Goal: Task Accomplishment & Management: Complete application form

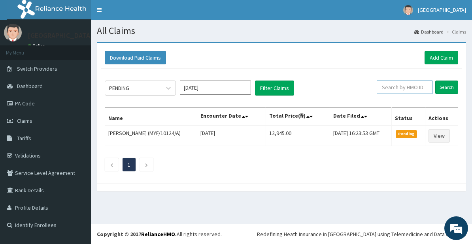
click at [406, 87] on input "text" at bounding box center [405, 87] width 56 height 13
click at [444, 87] on input "Search" at bounding box center [446, 87] width 23 height 13
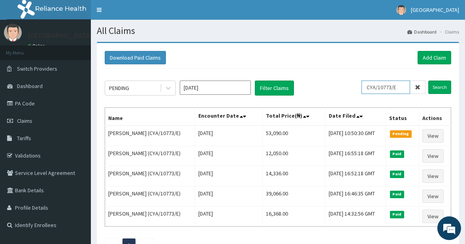
click at [401, 91] on input "CYA/10773/E" at bounding box center [386, 87] width 49 height 13
click at [436, 84] on input "Search" at bounding box center [440, 87] width 23 height 13
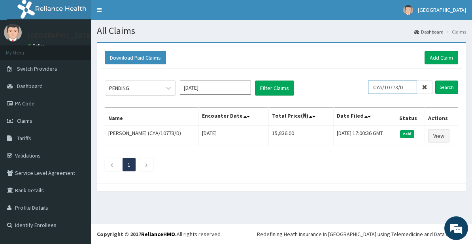
click at [409, 88] on input "CYA/10773/D" at bounding box center [392, 87] width 49 height 13
click at [442, 89] on input "Search" at bounding box center [446, 87] width 23 height 13
click at [411, 88] on input "CYA/10773/C" at bounding box center [392, 87] width 49 height 13
type input "CYA/10773/B"
click at [444, 87] on input "Search" at bounding box center [446, 87] width 23 height 13
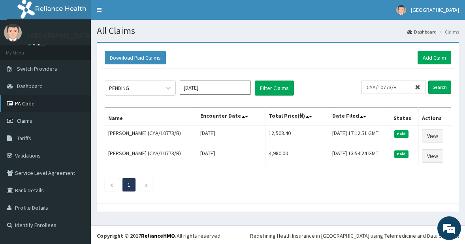
click at [28, 100] on link "PA Code" at bounding box center [45, 103] width 91 height 17
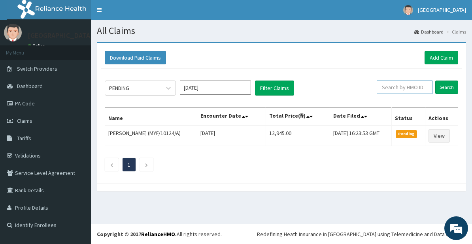
click at [423, 87] on input "text" at bounding box center [405, 87] width 56 height 13
type input "KGP/10005/A"
click at [444, 83] on input "Search" at bounding box center [446, 87] width 23 height 13
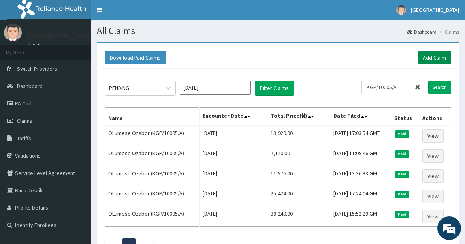
click at [429, 56] on link "Add Claim" at bounding box center [435, 57] width 34 height 13
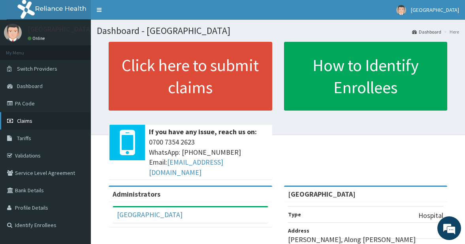
click at [27, 126] on link "Claims" at bounding box center [45, 120] width 91 height 17
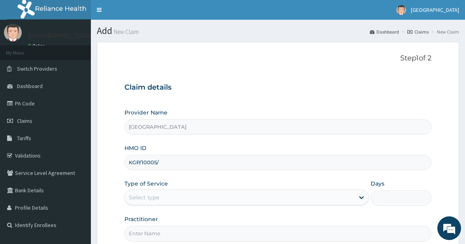
click at [180, 164] on input "KGP/10005/" at bounding box center [279, 162] width 308 height 15
type input "KGP/10005/A"
click at [208, 199] on div "Select type" at bounding box center [240, 197] width 230 height 13
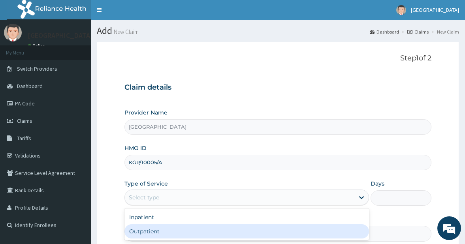
click at [157, 229] on div "Outpatient" at bounding box center [247, 232] width 245 height 14
type input "1"
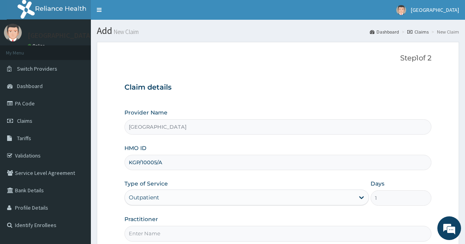
scroll to position [60, 0]
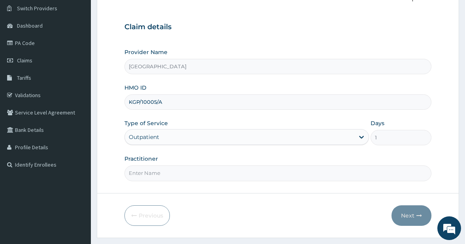
click at [187, 178] on input "Practitioner" at bounding box center [279, 173] width 308 height 15
type input "DR.ATTAH"
click at [410, 215] on button "Next" at bounding box center [412, 216] width 40 height 21
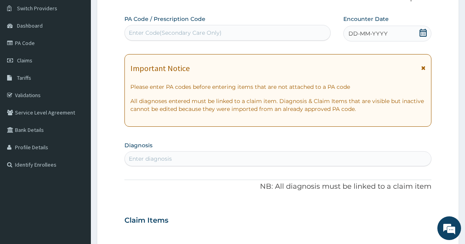
click at [256, 30] on div "Enter Code(Secondary Care Only)" at bounding box center [228, 32] width 206 height 13
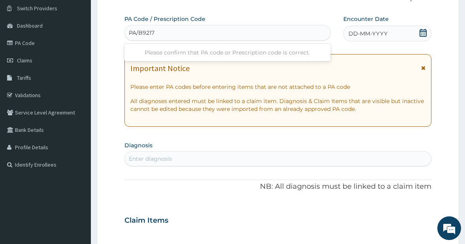
type input "PA/B92173"
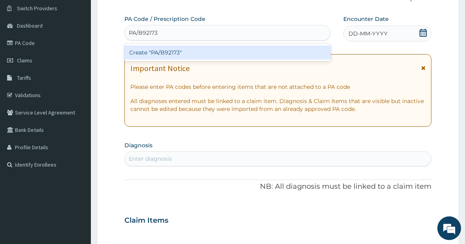
click at [236, 50] on div "Create "PA/B92173"" at bounding box center [228, 52] width 206 height 14
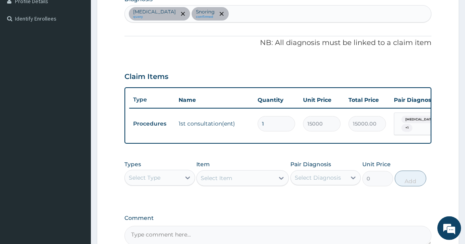
scroll to position [295, 0]
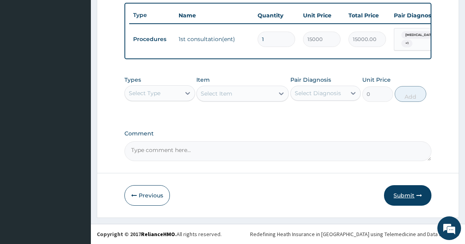
click at [402, 195] on button "Submit" at bounding box center [407, 195] width 47 height 21
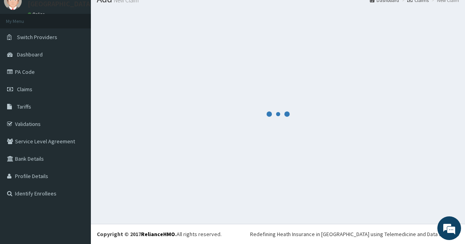
scroll to position [32, 0]
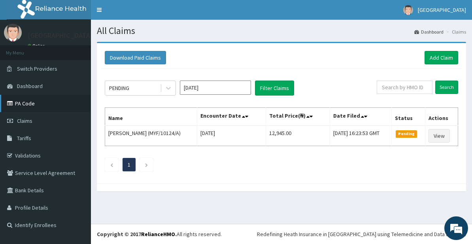
click at [26, 104] on link "PA Code" at bounding box center [45, 103] width 91 height 17
click at [406, 84] on input "text" at bounding box center [405, 87] width 56 height 13
click at [417, 87] on input "text" at bounding box center [405, 87] width 56 height 13
type input "CYA/10773/E"
click at [444, 84] on input "Search" at bounding box center [446, 87] width 23 height 13
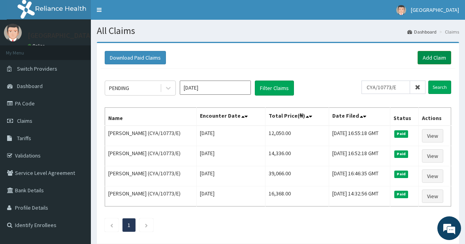
click at [431, 57] on link "Add Claim" at bounding box center [435, 57] width 34 height 13
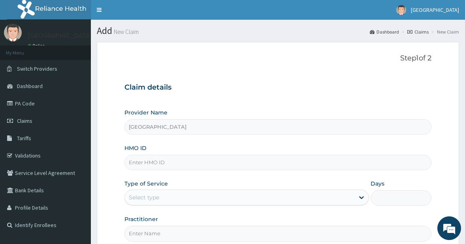
click at [159, 166] on input "HMO ID" at bounding box center [279, 162] width 308 height 15
type input "CYA/10773/E"
click at [155, 199] on div "Select type" at bounding box center [144, 198] width 30 height 8
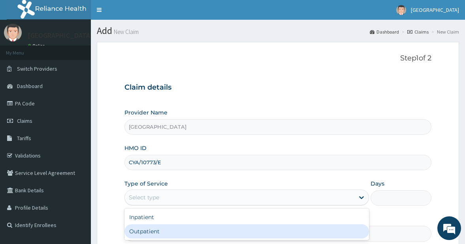
click at [150, 231] on div "Outpatient" at bounding box center [247, 232] width 245 height 14
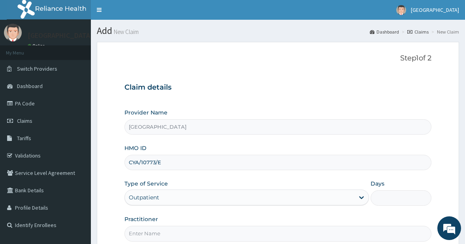
type input "1"
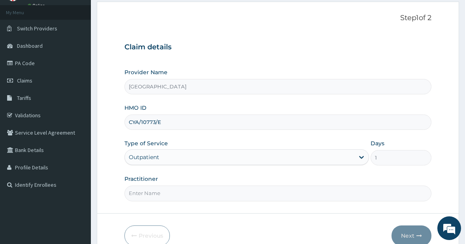
click at [162, 195] on input "Practitioner" at bounding box center [279, 193] width 308 height 15
type input "DR. ATTAH"
click at [409, 235] on button "Next" at bounding box center [412, 236] width 40 height 21
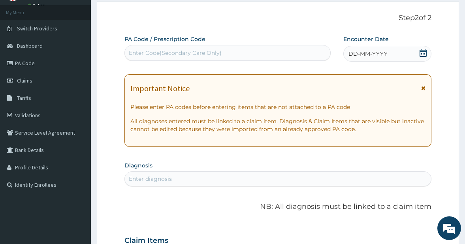
click at [262, 54] on div "Enter Code(Secondary Care Only)" at bounding box center [228, 53] width 206 height 13
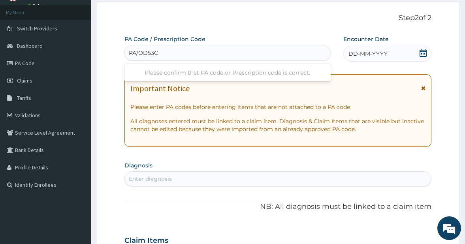
type input "PA/OD53C2"
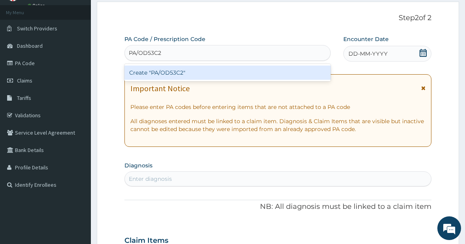
click at [234, 72] on div "Create "PA/OD53C2"" at bounding box center [228, 73] width 206 height 14
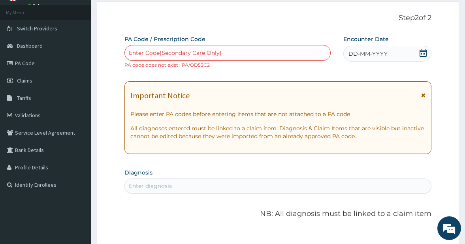
click at [425, 54] on icon at bounding box center [423, 53] width 8 height 8
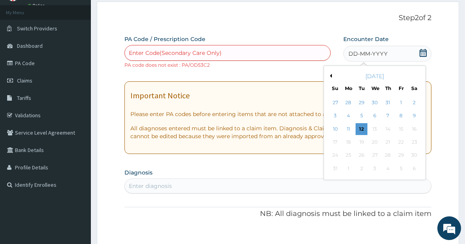
click at [332, 74] on button "Previous Month" at bounding box center [330, 76] width 4 height 4
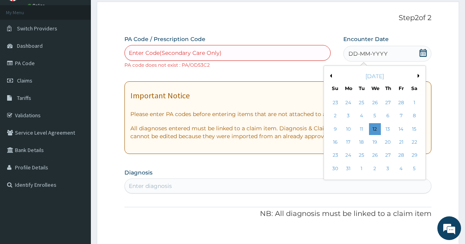
click at [332, 74] on button "Previous Month" at bounding box center [330, 76] width 4 height 4
click at [418, 74] on div "February 2025" at bounding box center [374, 76] width 95 height 8
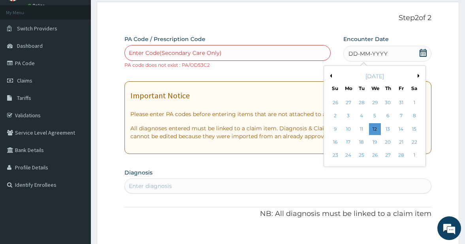
click at [419, 76] on button "Next Month" at bounding box center [420, 76] width 4 height 4
click at [387, 142] on div "22" at bounding box center [388, 142] width 12 height 12
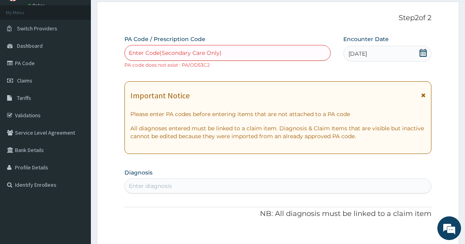
click at [186, 53] on div "Enter Code(Secondary Care Only)" at bounding box center [175, 53] width 93 height 8
type input "PA/"
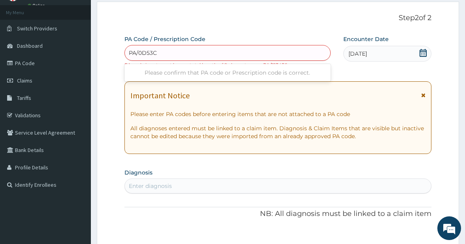
type input "PA/0D53C2"
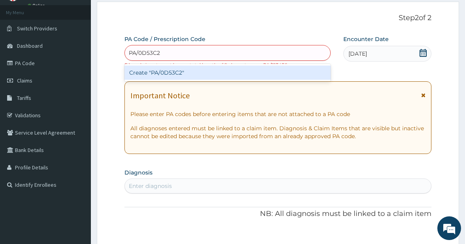
click at [191, 73] on div "Create "PA/0D53C2"" at bounding box center [228, 73] width 206 height 14
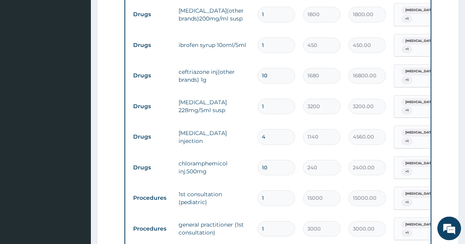
scroll to position [565, 0]
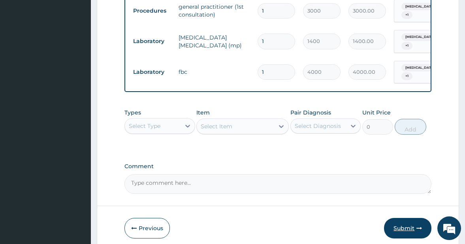
click at [401, 234] on button "Submit" at bounding box center [407, 228] width 47 height 21
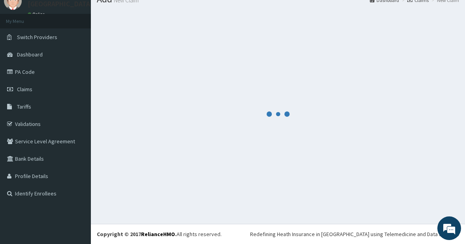
scroll to position [32, 0]
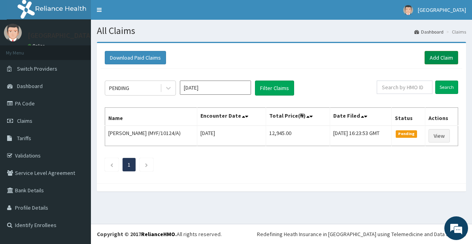
click at [444, 55] on link "Add Claim" at bounding box center [442, 57] width 34 height 13
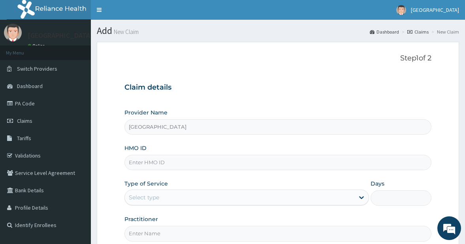
click at [169, 162] on input "HMO ID" at bounding box center [279, 162] width 308 height 15
type input "P"
type input "KGP/10090/A"
click at [178, 197] on div "Select type" at bounding box center [240, 197] width 230 height 13
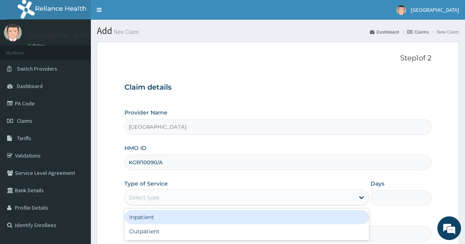
click at [157, 213] on div "Inpatient" at bounding box center [247, 217] width 245 height 14
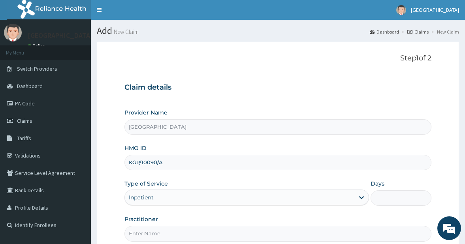
click at [387, 200] on input "Days" at bounding box center [401, 198] width 61 height 15
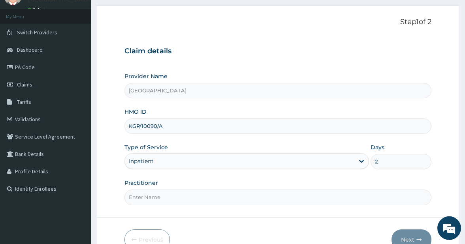
scroll to position [81, 0]
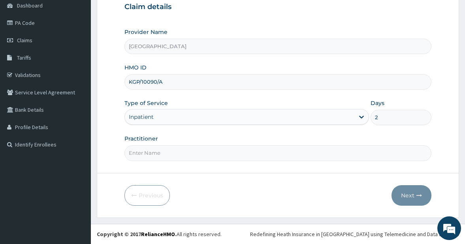
type input "2"
click at [177, 149] on input "Practitioner" at bounding box center [279, 152] width 308 height 15
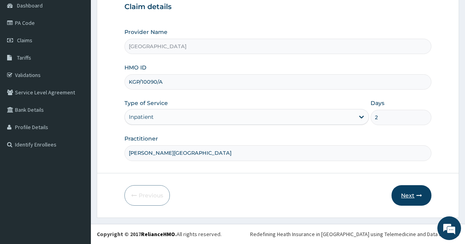
type input "[PERSON_NAME][GEOGRAPHIC_DATA]"
click at [407, 196] on button "Next" at bounding box center [412, 195] width 40 height 21
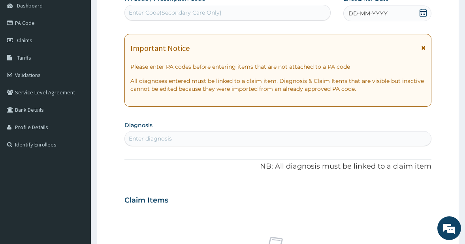
click at [239, 13] on div "Enter Code(Secondary Care Only)" at bounding box center [228, 12] width 206 height 13
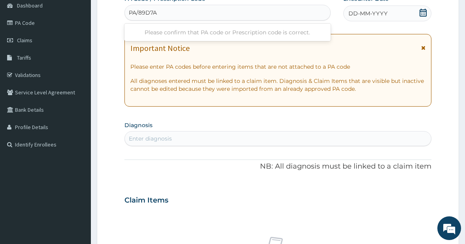
type input "PA/89D7AC"
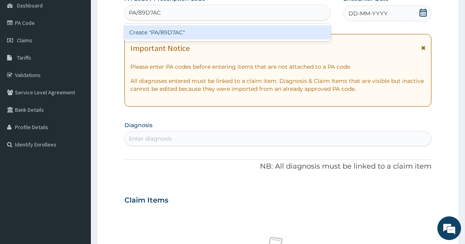
click at [230, 31] on div "Create "PA/89D7AC"" at bounding box center [228, 32] width 206 height 14
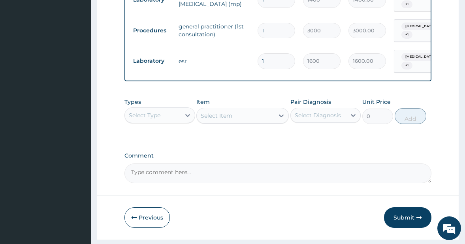
scroll to position [727, 0]
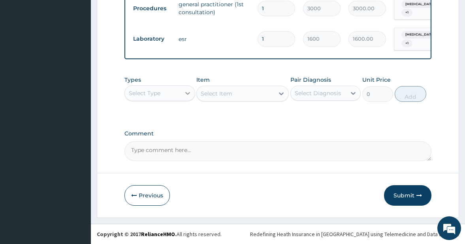
click at [188, 94] on icon at bounding box center [187, 93] width 5 height 3
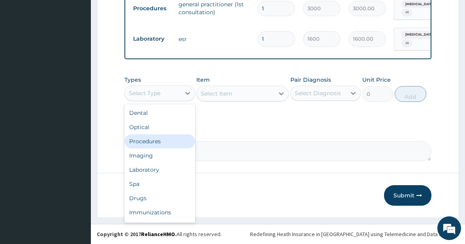
click at [161, 143] on div "Procedures" at bounding box center [160, 141] width 71 height 14
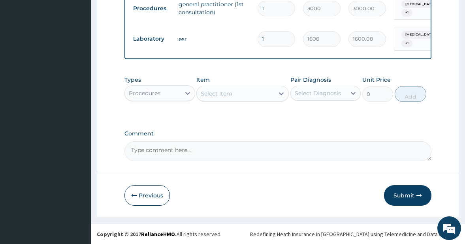
click at [248, 94] on div "Select Item" at bounding box center [235, 93] width 77 height 13
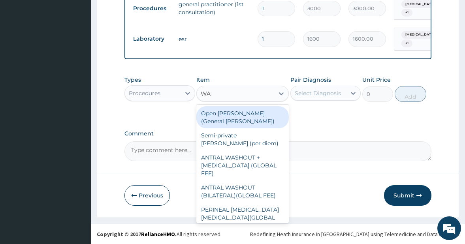
type input "WAR"
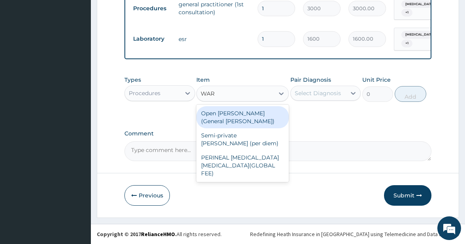
click at [245, 111] on div "Open ward (General Ward)" at bounding box center [242, 117] width 92 height 22
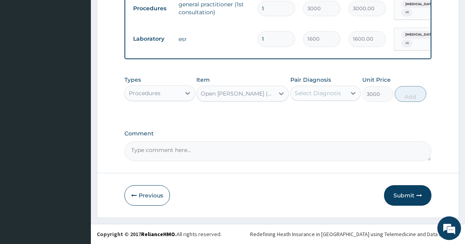
type input "3000"
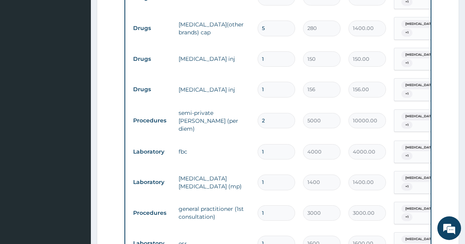
scroll to position [518, 0]
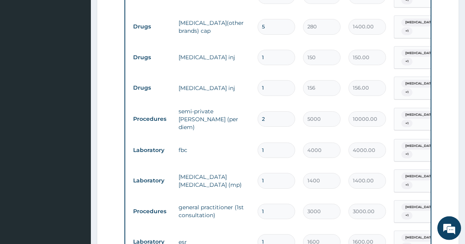
click at [269, 118] on input "2" at bounding box center [277, 118] width 38 height 15
type input "0.00"
type input "1"
type input "5000.00"
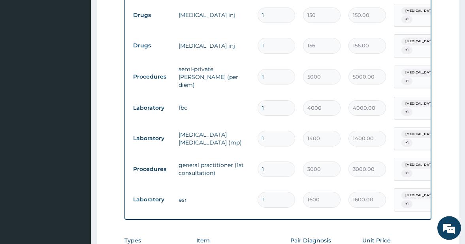
scroll to position [0, 90]
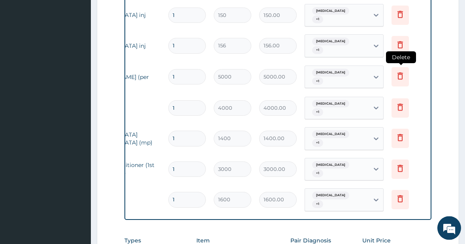
type input "1"
click at [400, 76] on icon at bounding box center [400, 75] width 9 height 9
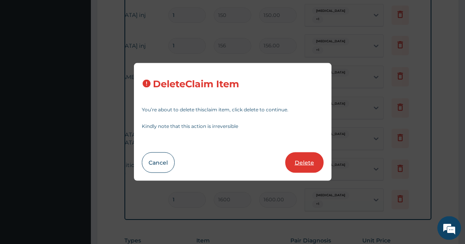
click at [297, 162] on button "Delete" at bounding box center [304, 163] width 38 height 21
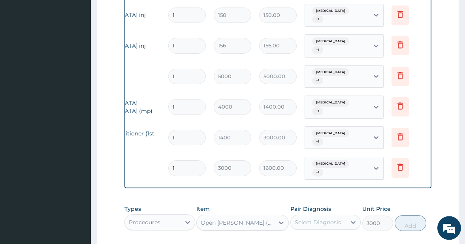
type input "4000"
type input "4000.00"
type input "1400"
type input "1400.00"
type input "3000"
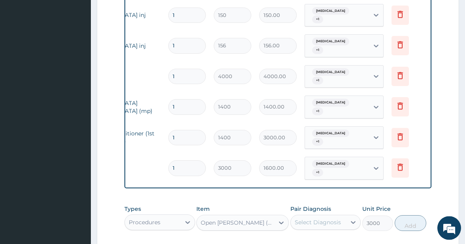
type input "3000.00"
type input "1600"
type input "1600.00"
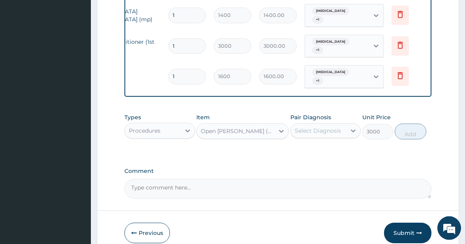
scroll to position [608, 0]
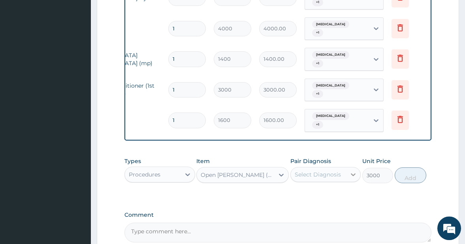
click at [352, 179] on icon at bounding box center [353, 175] width 8 height 8
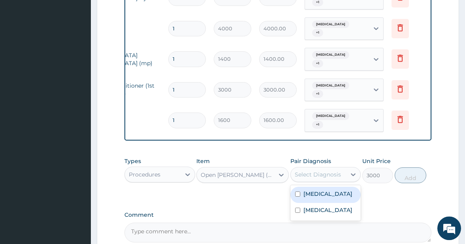
click at [299, 197] on input "checkbox" at bounding box center [297, 194] width 5 height 5
checkbox input "true"
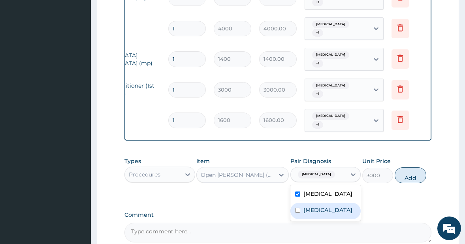
click at [299, 213] on input "checkbox" at bounding box center [297, 210] width 5 height 5
checkbox input "true"
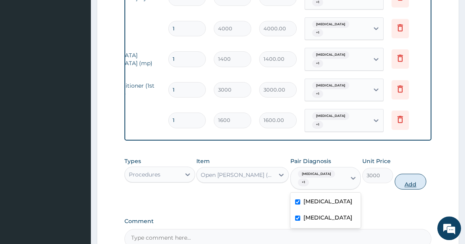
click at [410, 189] on button "Add" at bounding box center [411, 182] width 32 height 16
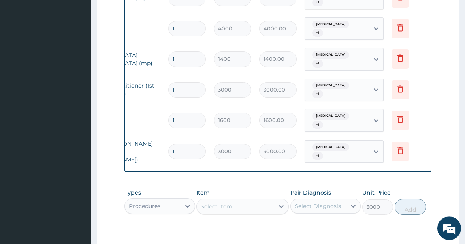
type input "0"
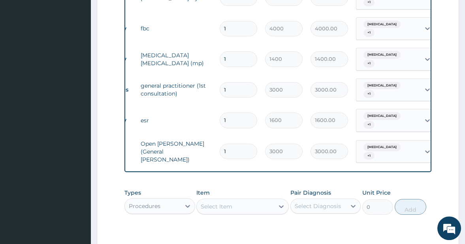
scroll to position [0, 0]
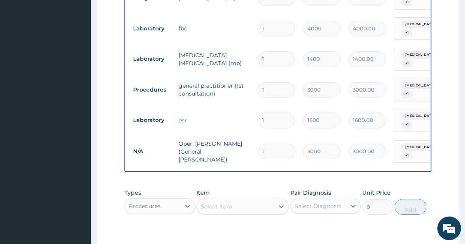
click at [272, 150] on input "1" at bounding box center [277, 151] width 38 height 15
type input "0.00"
type input "2"
type input "6000.00"
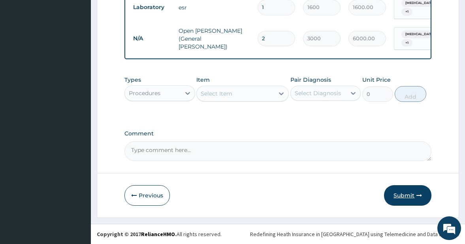
type input "2"
click at [403, 196] on button "Submit" at bounding box center [407, 195] width 47 height 21
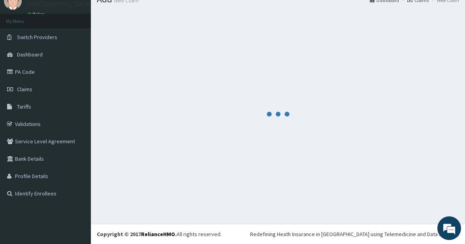
scroll to position [32, 0]
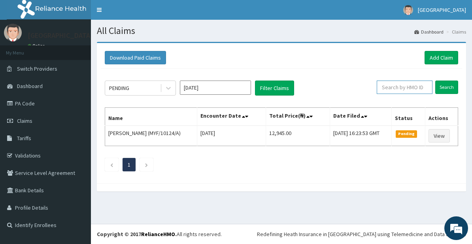
click at [412, 86] on input "text" at bounding box center [405, 87] width 56 height 13
type input "CNH/10015/A"
click at [446, 87] on input "Search" at bounding box center [446, 87] width 23 height 13
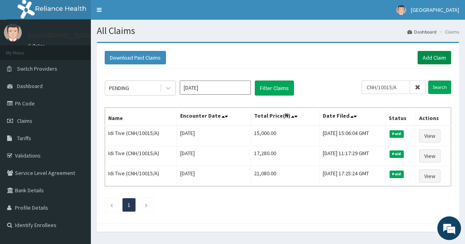
click at [432, 61] on link "Add Claim" at bounding box center [435, 57] width 34 height 13
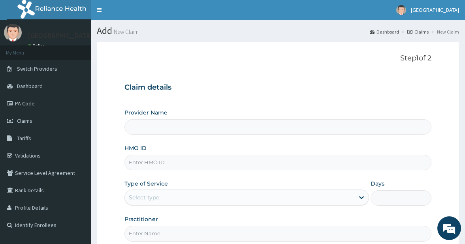
type input "[GEOGRAPHIC_DATA]"
click at [175, 167] on input "HMO ID" at bounding box center [279, 162] width 308 height 15
type input "CNH/10015/A"
click at [181, 200] on div "Select type" at bounding box center [240, 197] width 230 height 13
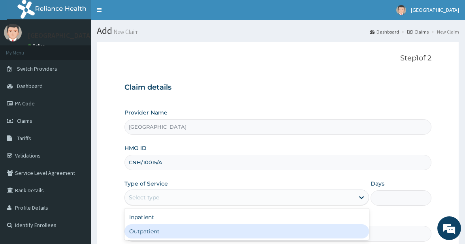
click at [153, 229] on div "Outpatient" at bounding box center [247, 232] width 245 height 14
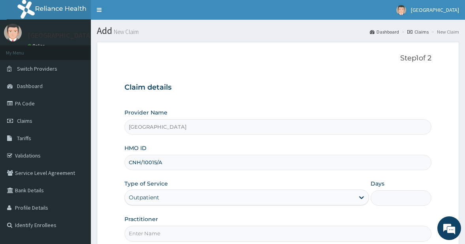
type input "1"
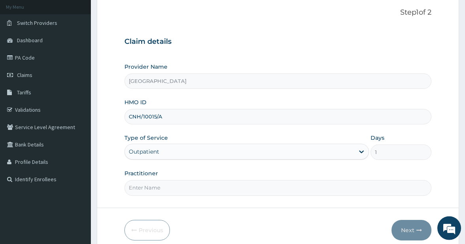
scroll to position [81, 0]
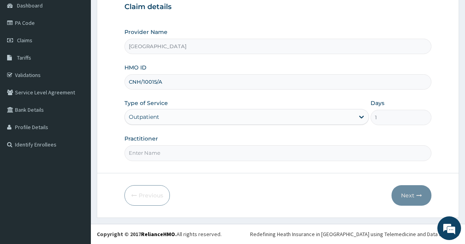
click at [161, 150] on input "Practitioner" at bounding box center [279, 152] width 308 height 15
type input "[PERSON_NAME][GEOGRAPHIC_DATA]"
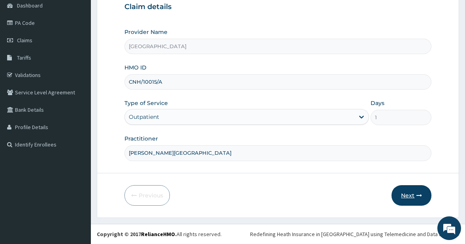
click at [408, 196] on button "Next" at bounding box center [412, 195] width 40 height 21
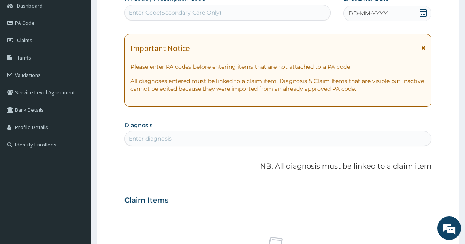
click at [216, 11] on div "Enter Code(Secondary Care Only)" at bounding box center [175, 13] width 93 height 8
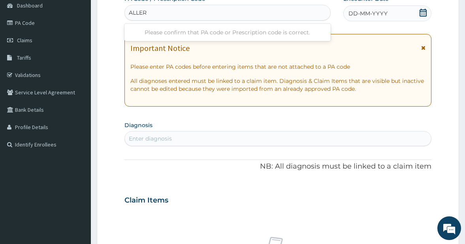
type input "ALLERG"
click at [213, 11] on div "ALLERG" at bounding box center [228, 12] width 206 height 13
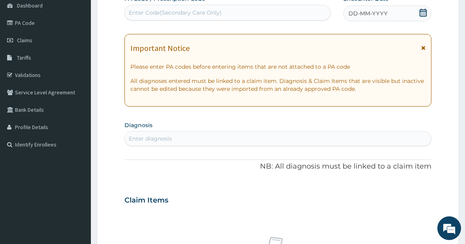
click at [419, 12] on div "DD-MM-YYYY" at bounding box center [388, 14] width 89 height 16
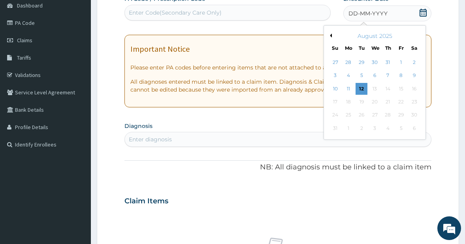
click at [331, 35] on button "Previous Month" at bounding box center [330, 36] width 4 height 4
click at [374, 104] on div "23" at bounding box center [375, 102] width 12 height 12
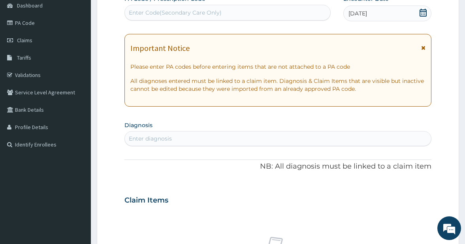
click at [178, 135] on div "Enter diagnosis" at bounding box center [278, 138] width 307 height 13
type input "ALLERG"
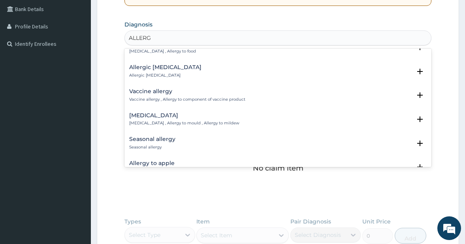
scroll to position [512, 0]
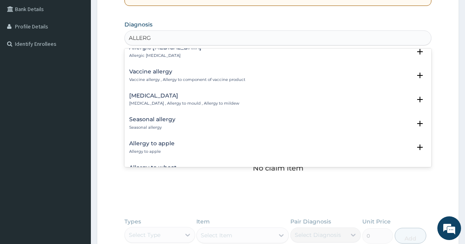
click at [159, 122] on h4 "Seasonal allergy" at bounding box center [152, 120] width 46 height 6
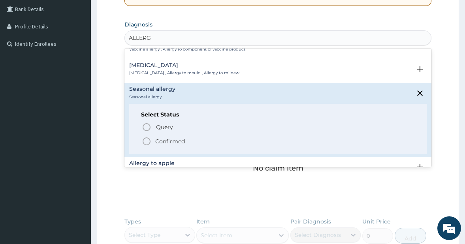
scroll to position [555, 0]
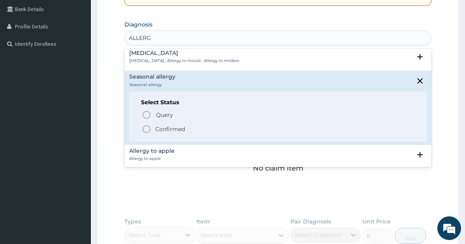
click at [145, 129] on icon "status option filled" at bounding box center [146, 129] width 9 height 9
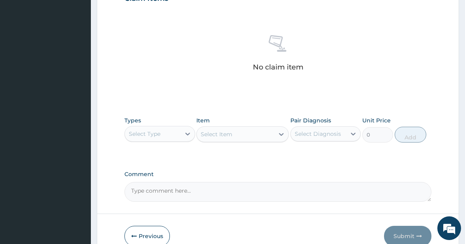
scroll to position [302, 0]
